Goal: Transaction & Acquisition: Purchase product/service

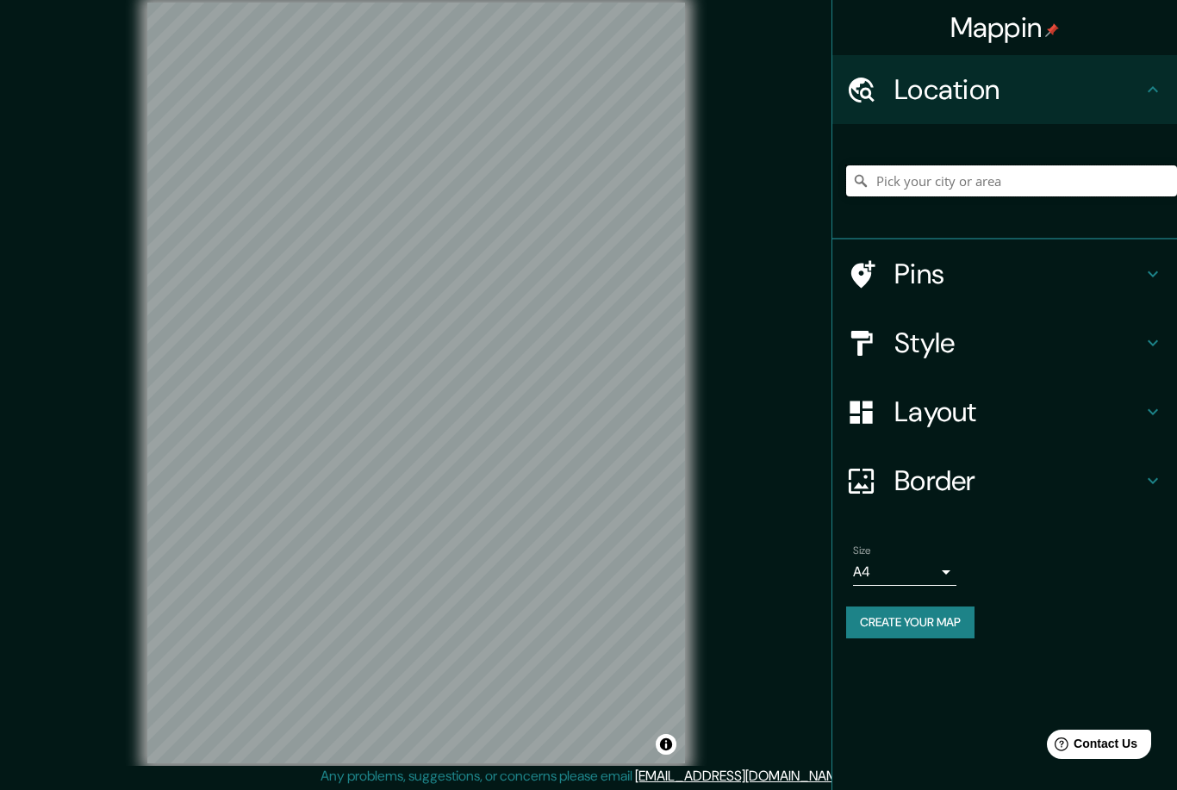
click at [934, 174] on input "Pick your city or area" at bounding box center [1011, 180] width 331 height 31
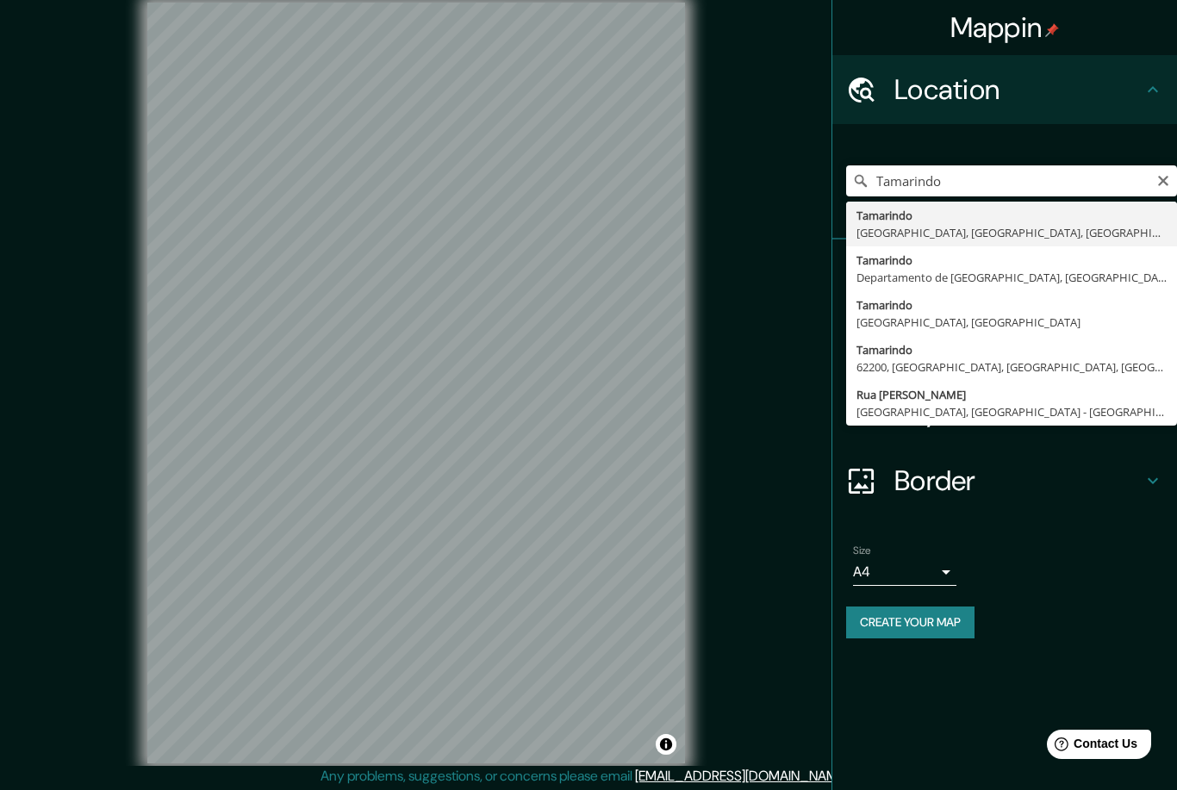
type input "Tamarindo, [GEOGRAPHIC_DATA], [GEOGRAPHIC_DATA], [GEOGRAPHIC_DATA]"
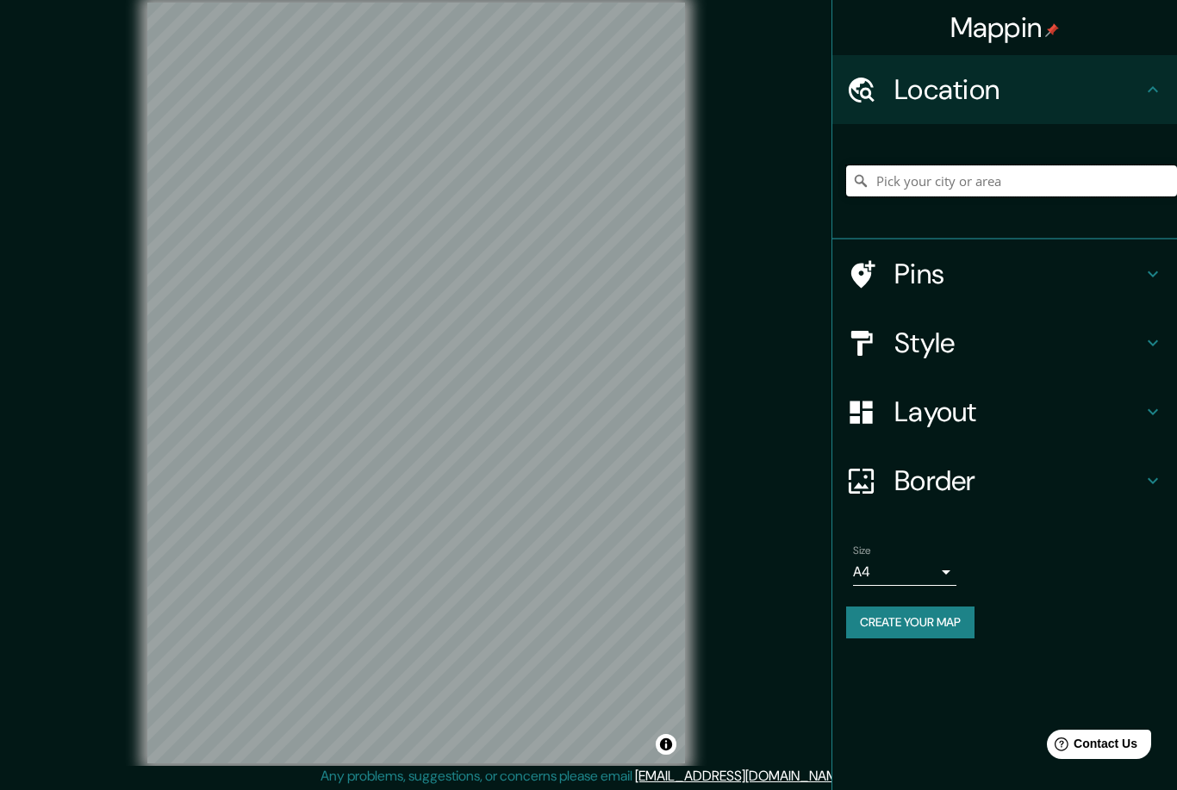
click at [984, 183] on input "Pick your city or area" at bounding box center [1011, 180] width 331 height 31
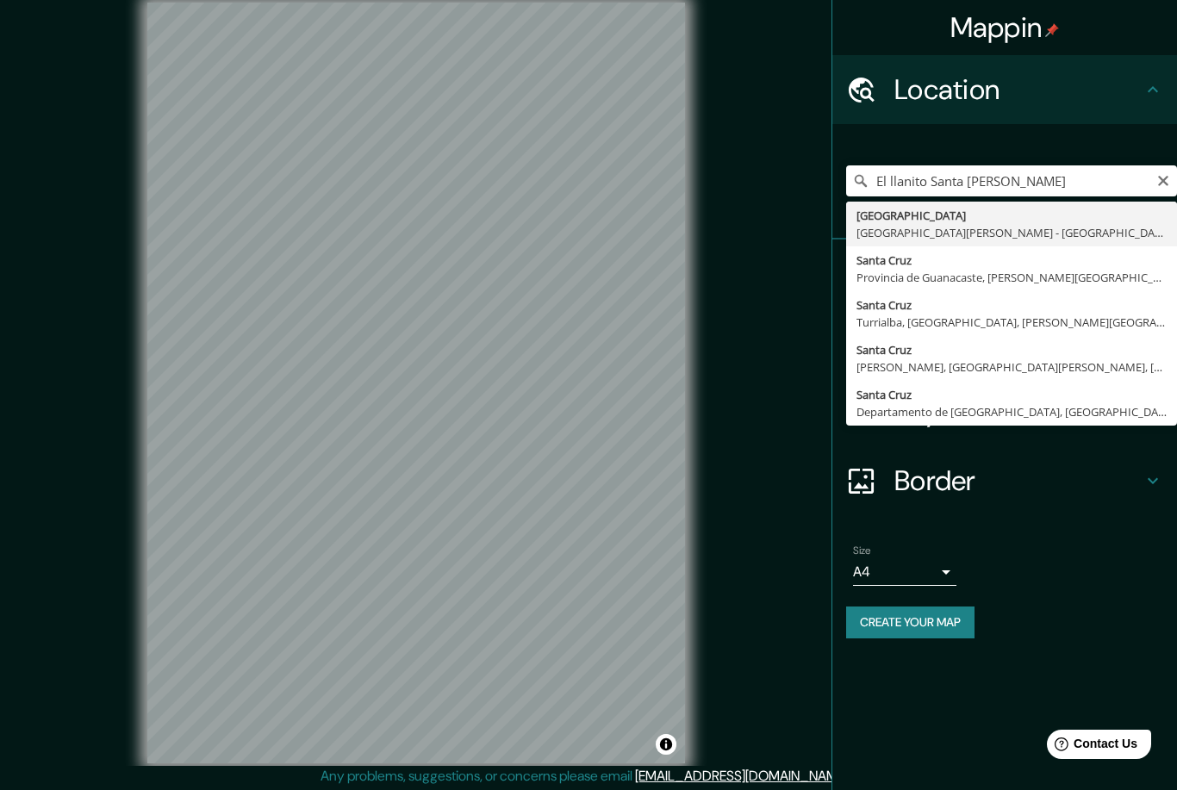
type input "[GEOGRAPHIC_DATA], [GEOGRAPHIC_DATA][PERSON_NAME] - [GEOGRAPHIC_DATA], 50309, […"
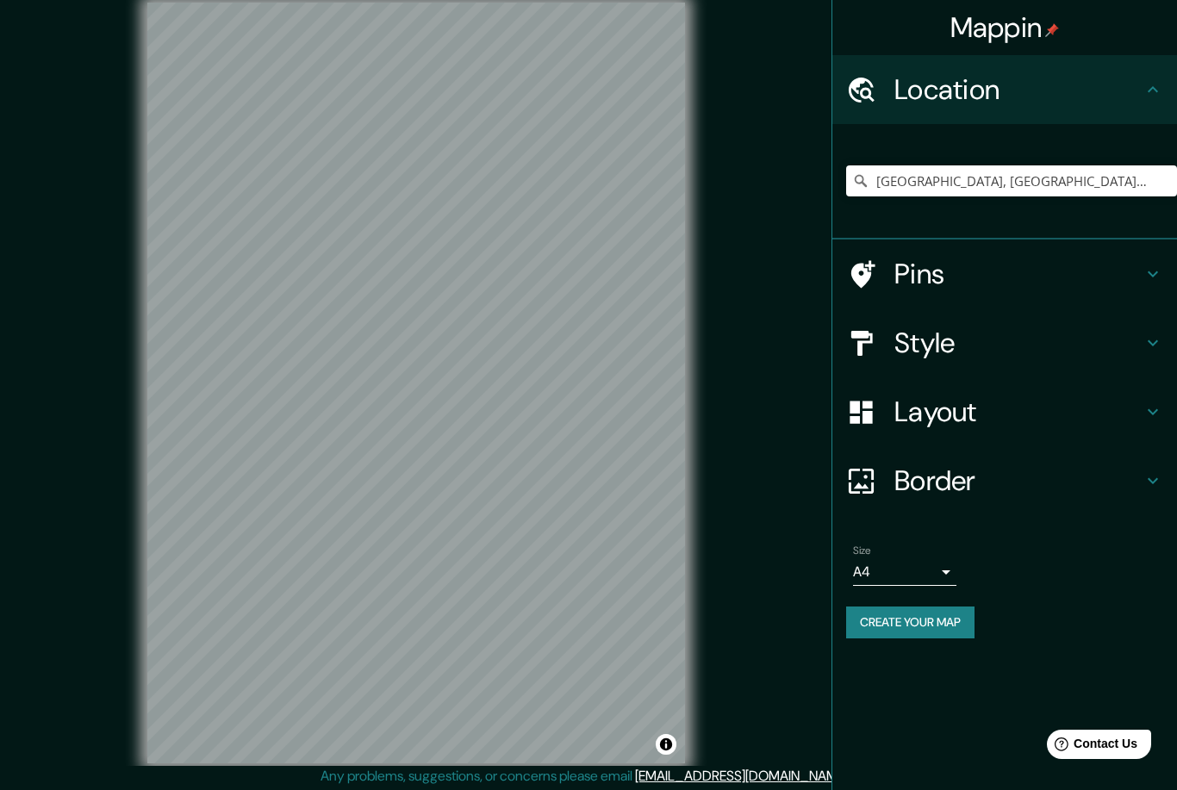
click at [1147, 346] on icon at bounding box center [1153, 343] width 21 height 21
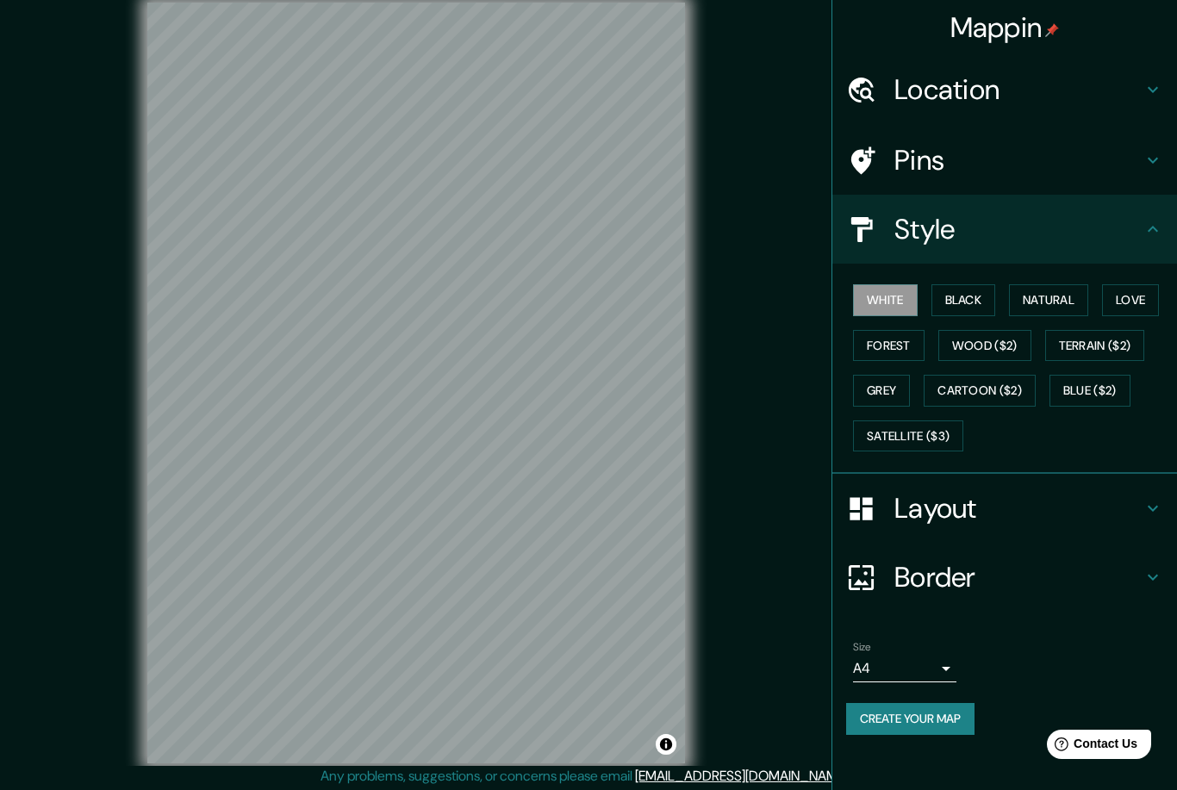
click at [929, 440] on button "Satellite ($3)" at bounding box center [908, 437] width 110 height 32
click at [896, 297] on button "White" at bounding box center [885, 300] width 65 height 32
click at [1072, 290] on button "Natural" at bounding box center [1048, 300] width 79 height 32
click at [1141, 309] on button "Love" at bounding box center [1130, 300] width 57 height 32
click at [891, 342] on button "Forest" at bounding box center [889, 346] width 72 height 32
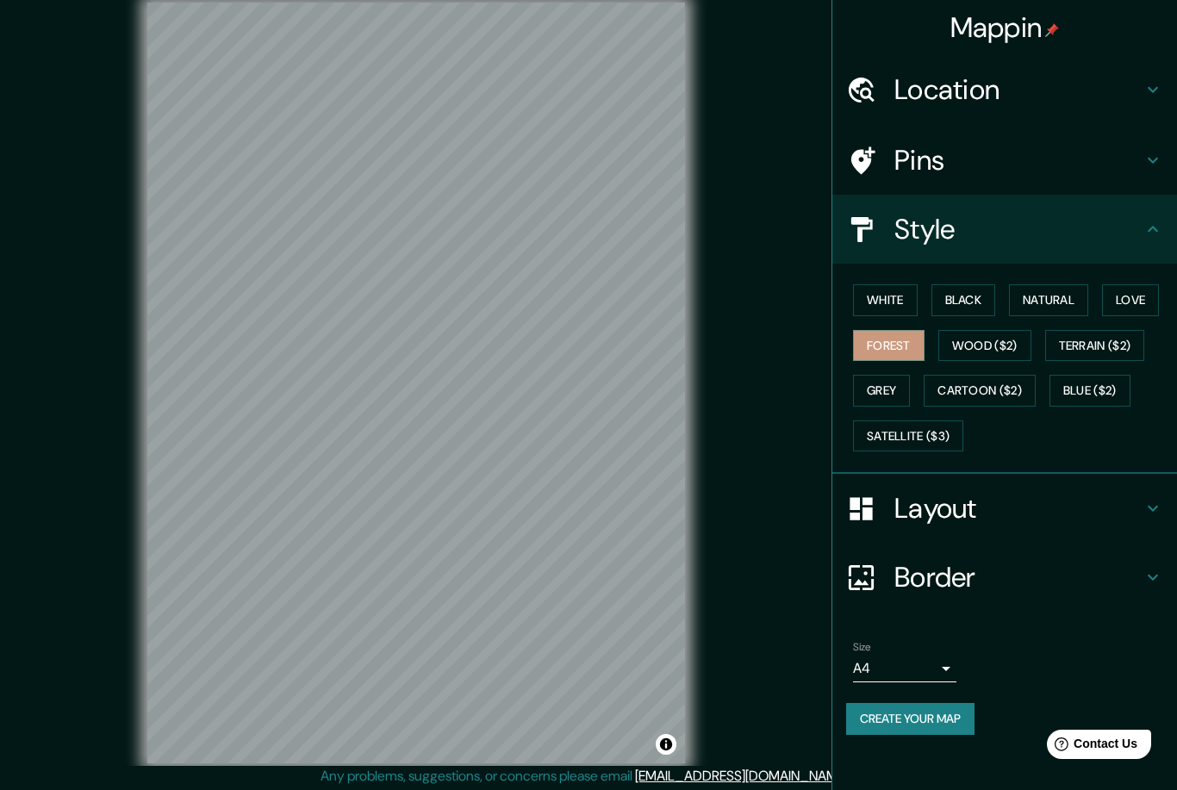
click at [996, 348] on button "Wood ($2)" at bounding box center [985, 346] width 93 height 32
click at [1089, 340] on button "Terrain ($2)" at bounding box center [1096, 346] width 100 height 32
click at [896, 383] on button "Grey" at bounding box center [881, 391] width 57 height 32
click at [996, 388] on button "Cartoon ($2)" at bounding box center [980, 391] width 112 height 32
click at [1088, 384] on button "Blue ($2)" at bounding box center [1090, 391] width 81 height 32
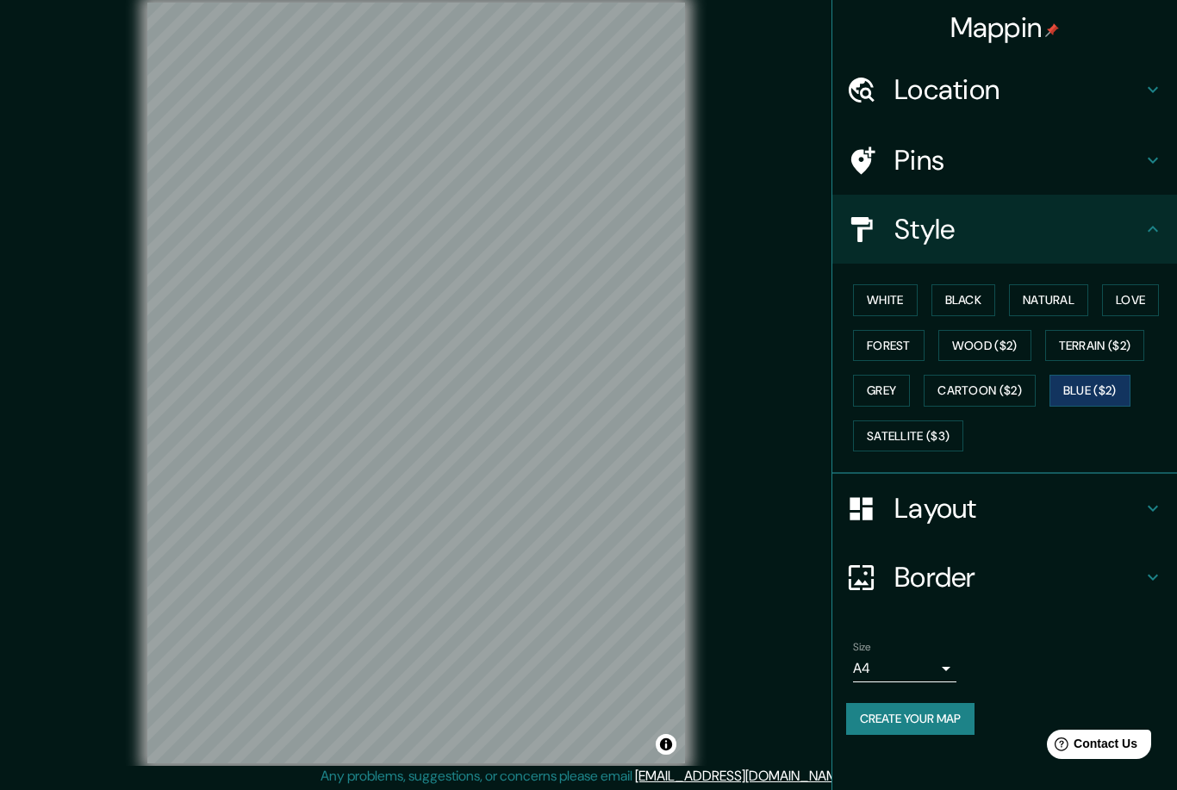
click at [915, 295] on button "White" at bounding box center [885, 300] width 65 height 32
